Goal: Task Accomplishment & Management: Use online tool/utility

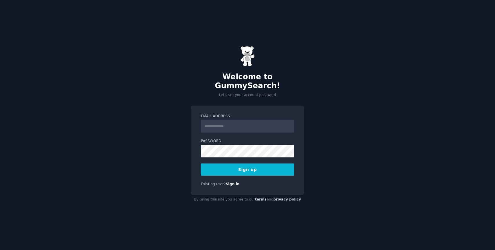
click at [252, 120] on input "Email Address" at bounding box center [247, 126] width 93 height 13
type input "**********"
click at [253, 163] on button "Sign up" at bounding box center [247, 169] width 93 height 12
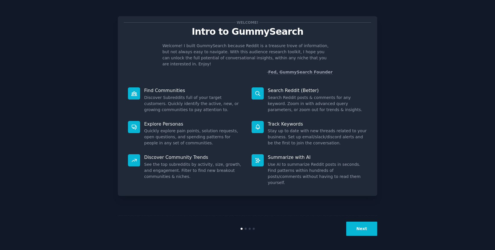
click at [354, 220] on div "Next" at bounding box center [247, 228] width 259 height 27
click at [359, 224] on button "Next" at bounding box center [361, 229] width 31 height 14
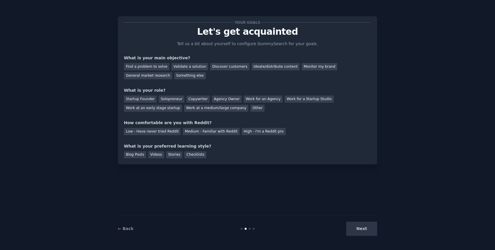
click at [361, 223] on div "Next" at bounding box center [333, 229] width 86 height 14
click at [148, 102] on div "Startup Founder" at bounding box center [140, 98] width 33 height 7
click at [349, 232] on div "Next" at bounding box center [333, 229] width 86 height 14
click at [361, 231] on div "Next" at bounding box center [333, 229] width 86 height 14
click at [152, 69] on div "Find a problem to solve" at bounding box center [146, 66] width 45 height 7
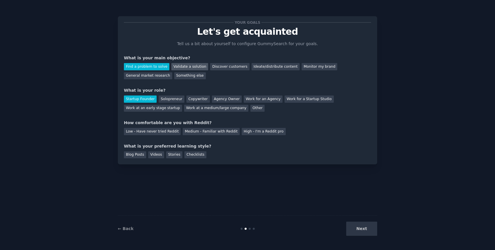
click at [176, 67] on div "Validate a solution" at bounding box center [189, 66] width 37 height 7
click at [231, 64] on div "Discover customers" at bounding box center [229, 66] width 39 height 7
click at [175, 65] on div "Validate a solution" at bounding box center [189, 66] width 37 height 7
click at [365, 233] on div "Next" at bounding box center [333, 229] width 86 height 14
click at [225, 63] on div "Find a problem to solve Validate a solution Discover customers Ideate/distribut…" at bounding box center [247, 70] width 247 height 18
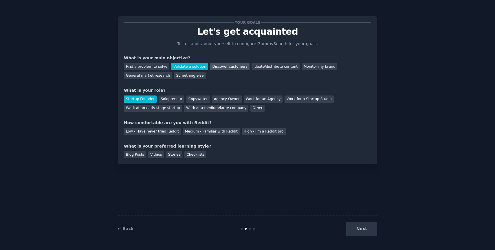
click at [224, 69] on div "Discover customers" at bounding box center [229, 66] width 39 height 7
click at [177, 133] on div "Low - Have never tried Reddit Medium - Familiar with Reddit High - I'm a Reddit…" at bounding box center [247, 130] width 247 height 9
click at [189, 132] on div "Medium - Familiar with Reddit" at bounding box center [210, 131] width 57 height 7
click at [138, 155] on div "Blog Posts" at bounding box center [135, 154] width 22 height 7
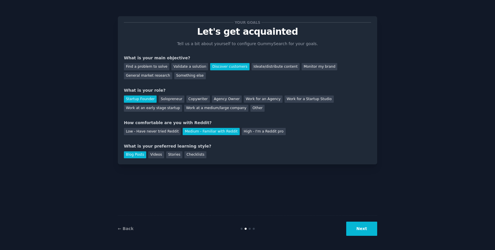
click at [361, 232] on button "Next" at bounding box center [361, 229] width 31 height 14
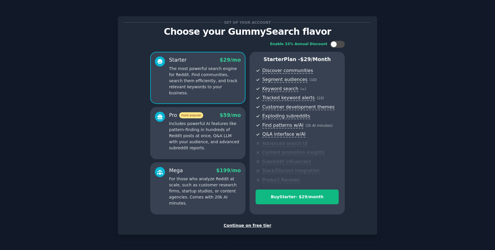
click at [198, 132] on p "Includes powerful AI features like pattern-finding in hundreds of Reddit posts …" at bounding box center [205, 136] width 72 height 30
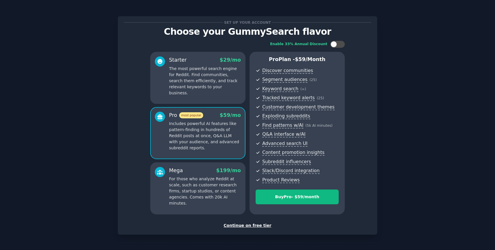
click at [191, 184] on p "For those who analyze Reddit at scale, such as customer research firms, startup…" at bounding box center [205, 191] width 72 height 30
click at [214, 86] on p "The most powerful search engine for Reddit. Find communities, search them effic…" at bounding box center [205, 81] width 72 height 30
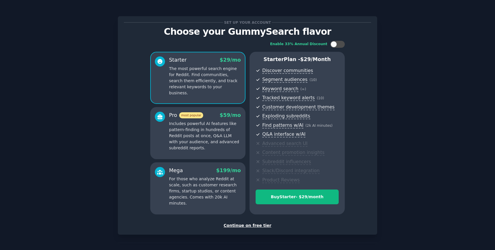
click at [239, 227] on div "Continue on free tier" at bounding box center [247, 225] width 247 height 6
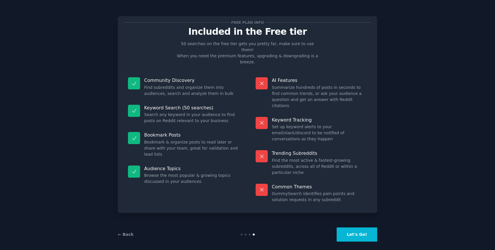
click at [358, 229] on button "Let's Go!" at bounding box center [356, 234] width 40 height 14
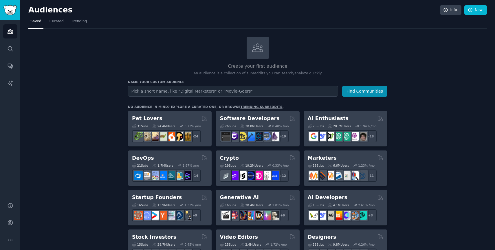
click at [221, 93] on input "text" at bounding box center [233, 91] width 210 height 11
type input "food"
click at [379, 89] on button "Find Communities" at bounding box center [364, 91] width 45 height 11
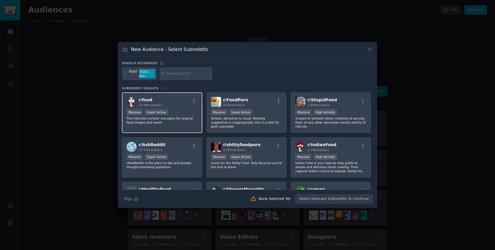
click at [186, 126] on div "r/ food 24.4M members 1,000,000+ members Massive Super Active The internets num…" at bounding box center [162, 112] width 80 height 41
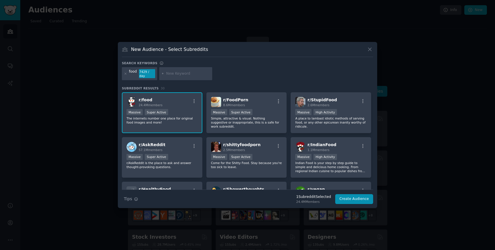
click at [178, 75] on input "text" at bounding box center [188, 73] width 44 height 5
type input "n"
type input "pink salt"
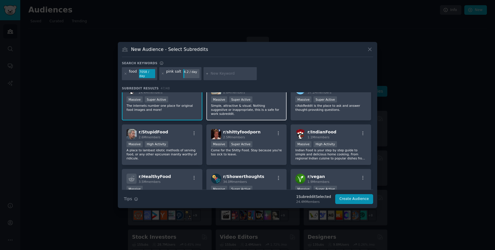
scroll to position [15, 0]
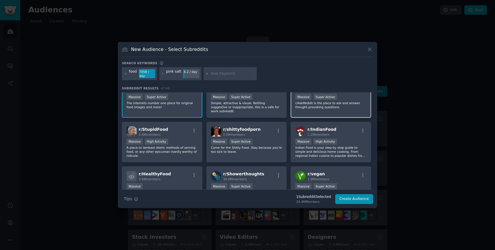
click at [328, 108] on p "r/AskReddit is the place to ask and answer thought-provoking questions." at bounding box center [330, 105] width 71 height 8
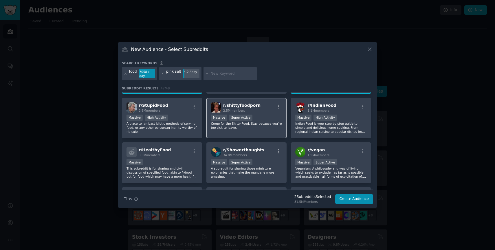
scroll to position [40, 0]
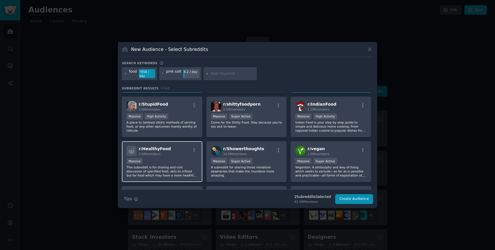
click at [177, 160] on div "Massive" at bounding box center [161, 161] width 71 height 7
click at [209, 73] on div at bounding box center [229, 73] width 53 height 13
click at [219, 75] on input "text" at bounding box center [233, 73] width 44 height 5
click at [172, 73] on div "pink salt" at bounding box center [173, 73] width 15 height 9
click at [163, 74] on icon at bounding box center [162, 73] width 3 height 3
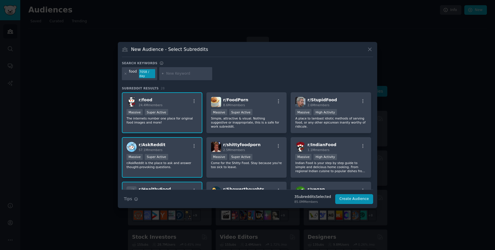
click at [193, 71] on input "text" at bounding box center [188, 73] width 44 height 5
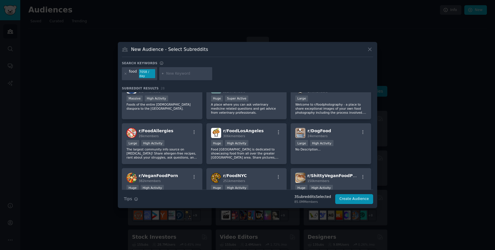
scroll to position [149, 0]
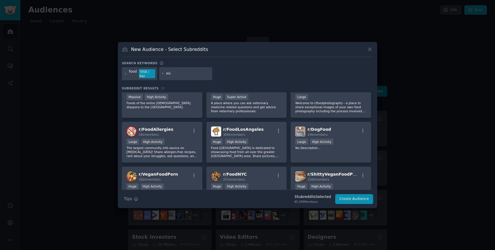
type input "m"
type input "nutrition"
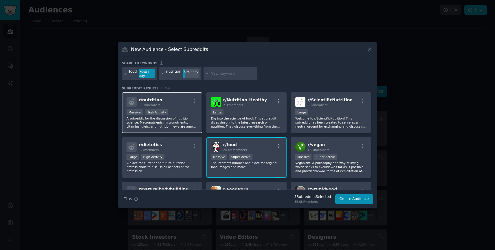
click at [181, 116] on div "Massive High Activity" at bounding box center [161, 112] width 71 height 7
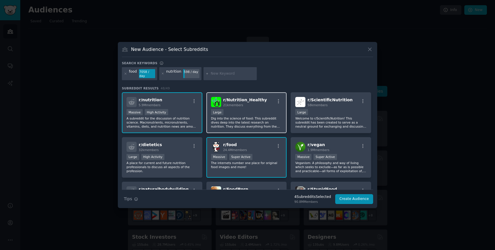
click at [267, 113] on div "10,000 - 100,000 members Large" at bounding box center [246, 112] width 71 height 7
click at [248, 112] on div "10,000 - 100,000 members Large" at bounding box center [246, 112] width 71 height 7
click at [238, 115] on div "10,000 - 100,000 members Large" at bounding box center [246, 112] width 71 height 7
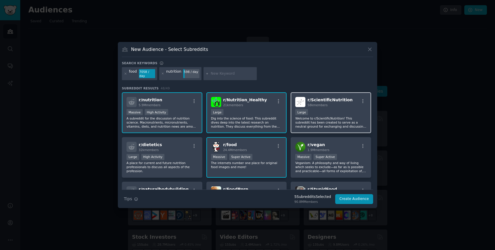
click at [315, 119] on p "Welcome to r/ScientificNutrition! This subreddit has been created to serve as a…" at bounding box center [330, 122] width 71 height 12
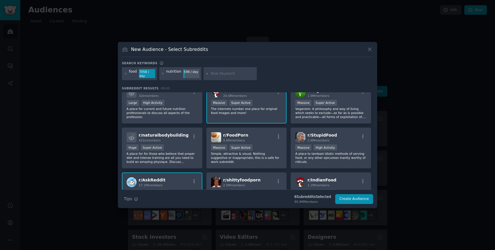
scroll to position [60, 0]
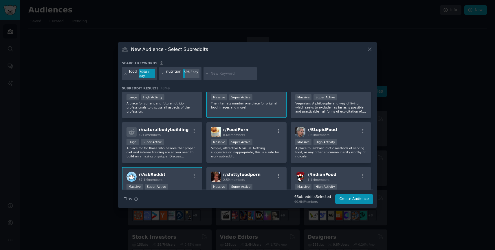
click at [220, 75] on input "text" at bounding box center [233, 73] width 44 height 5
type input "health"
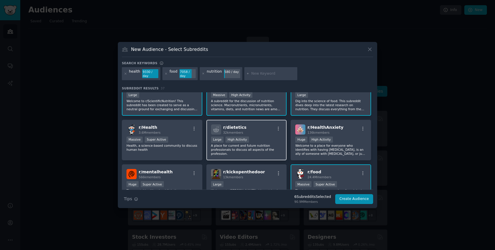
scroll to position [27, 0]
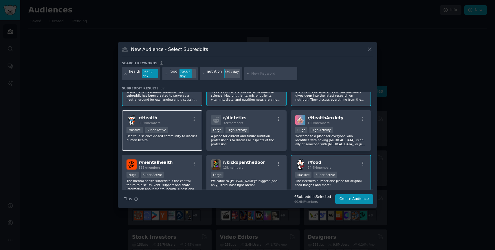
click at [170, 140] on p "Health, a science-based community to discuss human health" at bounding box center [161, 138] width 71 height 8
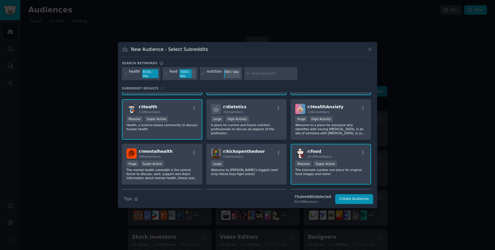
scroll to position [0, 0]
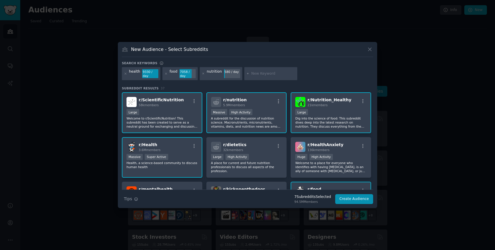
click at [265, 73] on input "text" at bounding box center [273, 73] width 44 height 5
type input "wellness"
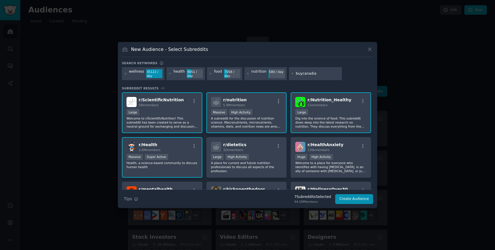
type input "buycanadian"
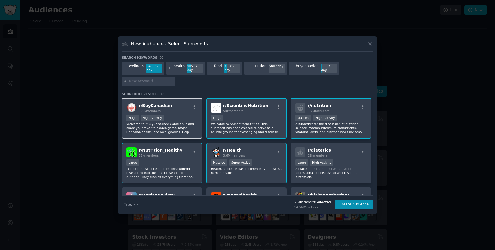
click at [181, 127] on p "Welcome to r/BuyCanadian! Come on in and share your favorite hidden gems, major…" at bounding box center [161, 128] width 71 height 12
click at [146, 80] on input "text" at bounding box center [151, 81] width 44 height 5
type input "foodtoronto"
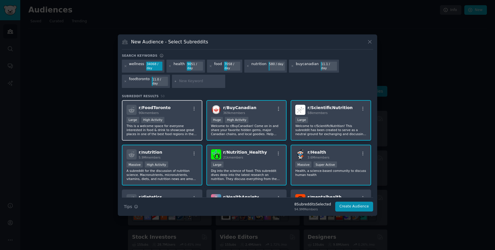
click at [176, 105] on div "r/ FoodToronto 90k members" at bounding box center [161, 110] width 71 height 10
click at [357, 207] on button "Create Audience" at bounding box center [354, 207] width 38 height 10
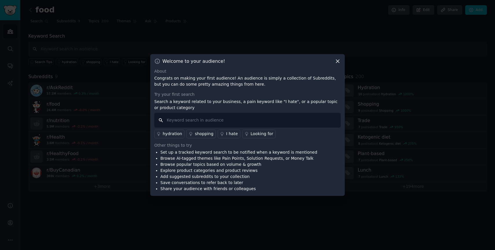
click at [188, 120] on input "text" at bounding box center [247, 120] width 186 height 15
type input "pink salt"
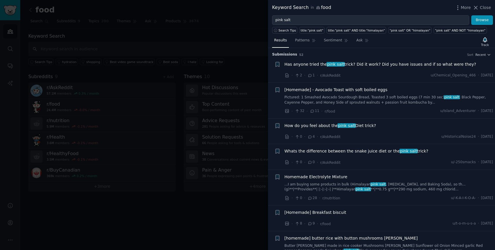
click at [375, 64] on span "Has anyone tried the pink salt trick? Did it work? Did you have issues and if s…" at bounding box center [379, 64] width 191 height 6
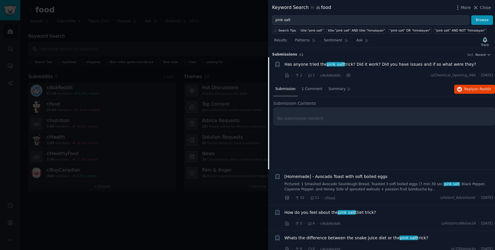
scroll to position [9, 0]
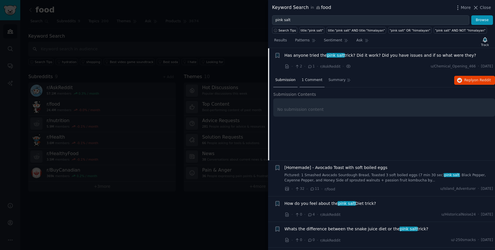
click at [308, 83] on div "1 Comment" at bounding box center [311, 80] width 25 height 14
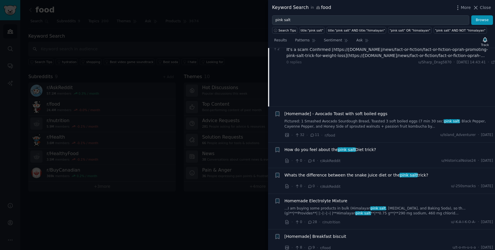
scroll to position [64, 0]
click at [383, 149] on div "How do you feel about the pink salt Diet trick?" at bounding box center [388, 149] width 209 height 6
click at [341, 147] on span "pink salt" at bounding box center [346, 148] width 18 height 5
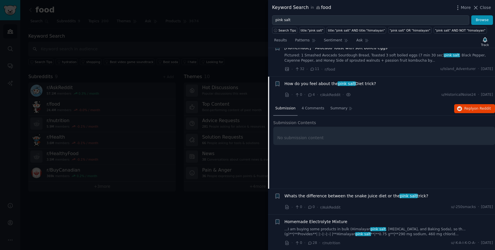
scroll to position [36, 0]
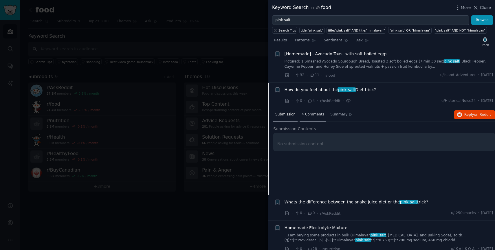
click at [307, 113] on span "4 Comments" at bounding box center [312, 114] width 23 height 5
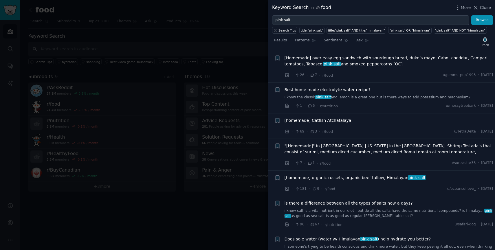
scroll to position [370, 0]
click at [352, 213] on link "i know salt is a vital nutrient in our diet - but do all the salts have the sam…" at bounding box center [388, 213] width 209 height 10
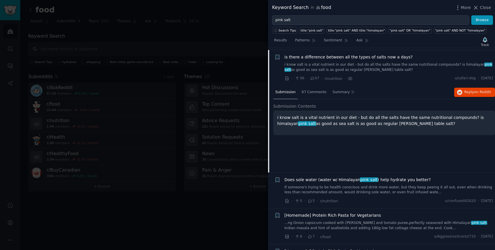
scroll to position [425, 0]
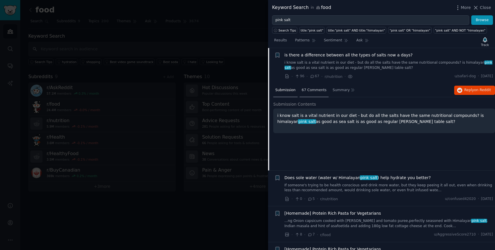
click at [309, 94] on div "67 Comments" at bounding box center [313, 91] width 29 height 14
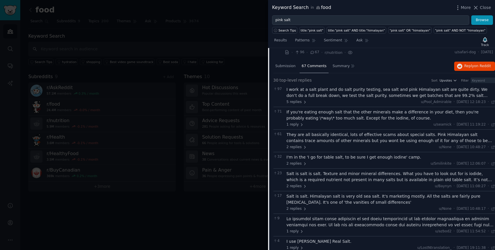
scroll to position [466, 0]
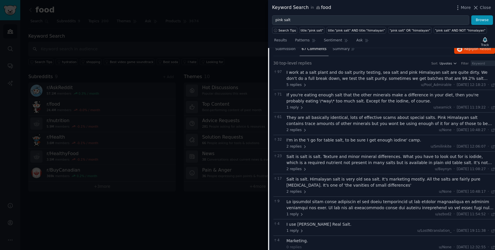
click at [345, 139] on div "I'm in the 'I go for table salt, to be sure I get enough iodine' camp." at bounding box center [390, 140] width 209 height 6
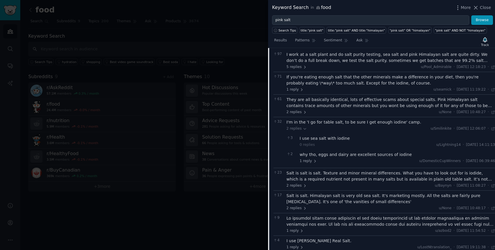
scroll to position [496, 0]
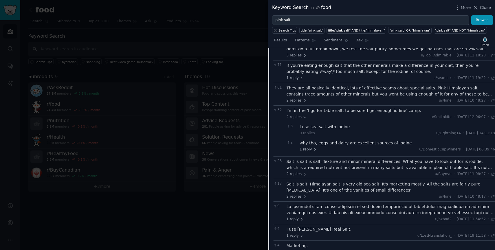
click at [394, 194] on div "2 replies u/None · Wed 08/02/2023, 10:48:17 Wed 08/02/2023 ·" at bounding box center [390, 196] width 209 height 5
click at [299, 197] on span "2 replies" at bounding box center [296, 196] width 20 height 5
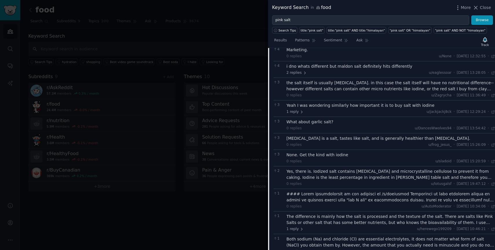
scroll to position [736, 0]
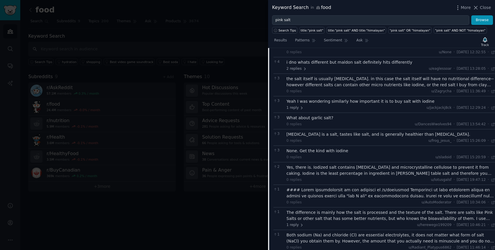
click at [346, 95] on div "3 the salt itself is usually sodium chloride. in this case the salt itself will…" at bounding box center [384, 84] width 222 height 23
click at [347, 99] on div "Yeah I was wondering similarly how important it is to buy salt with iodine" at bounding box center [390, 101] width 209 height 6
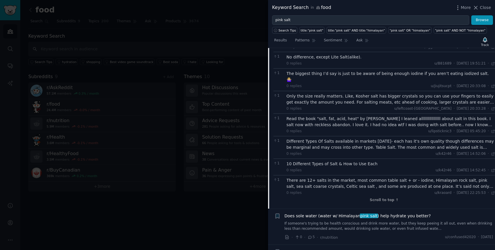
scroll to position [1045, 0]
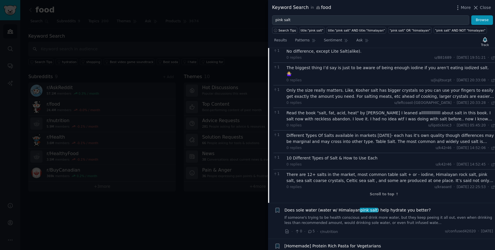
click at [326, 155] on div "10 Different Types of Salt & How to Use Each" at bounding box center [390, 158] width 209 height 6
click at [320, 155] on div "10 Different Types of Salt & How to Use Each" at bounding box center [390, 158] width 209 height 6
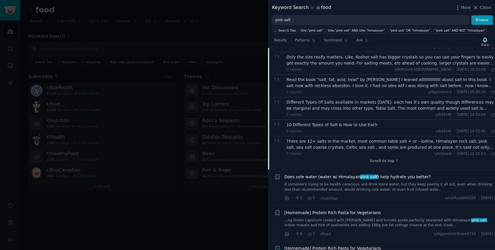
scroll to position [1078, 0]
click at [371, 182] on link "If someone's trying to be health conscious and drink more water, but they keep …" at bounding box center [388, 187] width 209 height 10
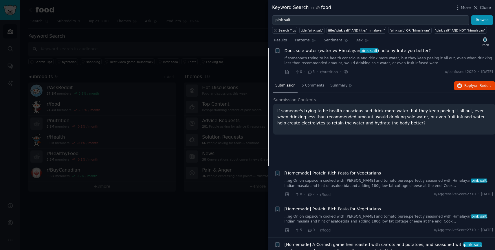
scroll to position [461, 0]
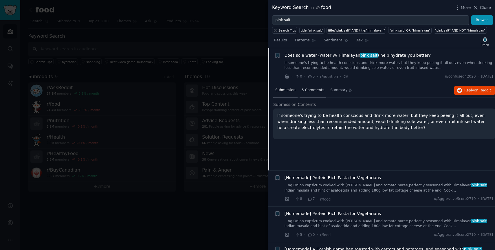
click at [315, 93] on div "5 Comments" at bounding box center [312, 91] width 27 height 14
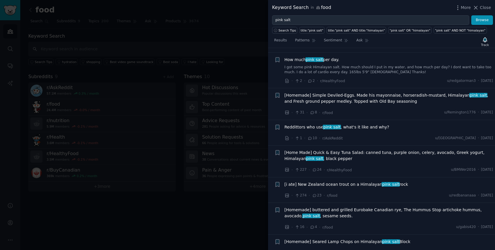
scroll to position [1068, 0]
